Goal: Task Accomplishment & Management: Manage account settings

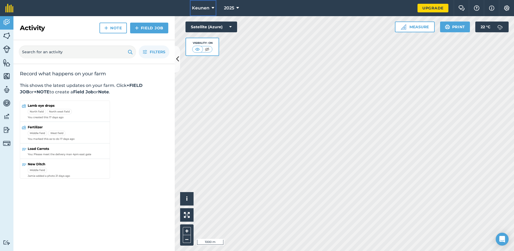
click at [200, 8] on span "Keunen" at bounding box center [200, 8] width 17 height 6
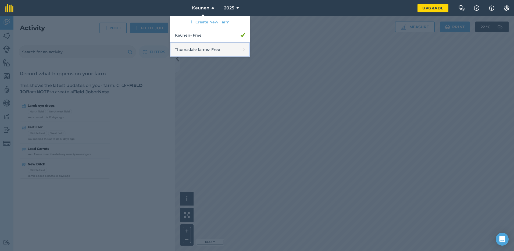
click at [204, 47] on link "Thomadale farms - Free" at bounding box center [210, 49] width 81 height 14
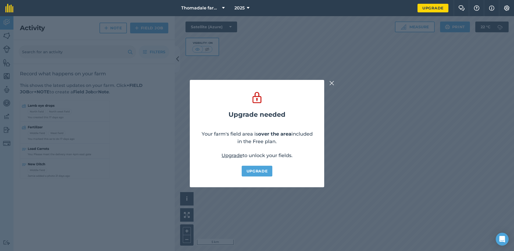
click at [332, 82] on img at bounding box center [331, 83] width 5 height 6
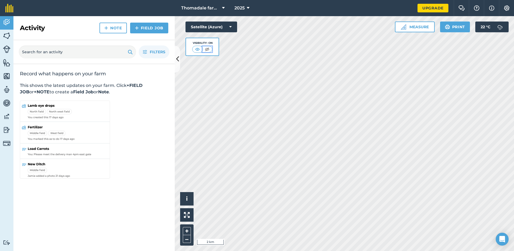
click at [204, 48] on img at bounding box center [207, 48] width 7 height 5
click at [198, 48] on img at bounding box center [197, 48] width 7 height 5
click at [206, 48] on img at bounding box center [207, 48] width 7 height 5
click at [197, 49] on img at bounding box center [197, 48] width 7 height 5
click at [6, 76] on img at bounding box center [7, 76] width 8 height 8
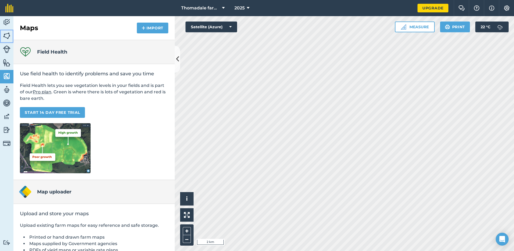
click at [8, 37] on img at bounding box center [7, 36] width 8 height 8
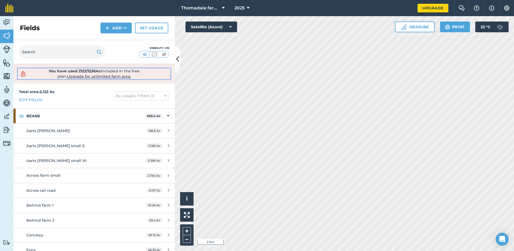
click at [93, 76] on span "Upgrade for unlimited farm area." at bounding box center [99, 76] width 64 height 5
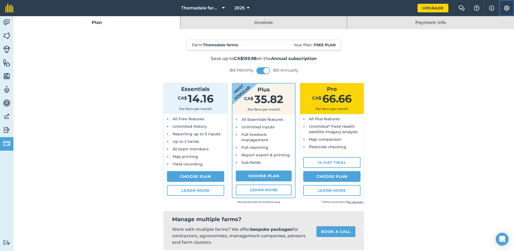
click at [505, 10] on img at bounding box center [506, 7] width 6 height 5
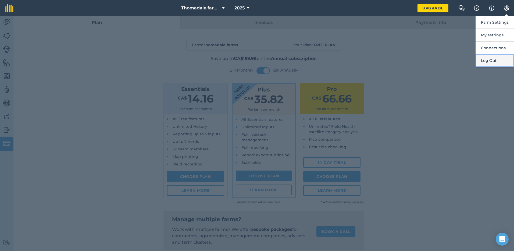
click at [492, 58] on button "Log Out" at bounding box center [494, 60] width 38 height 13
